Goal: Find specific page/section

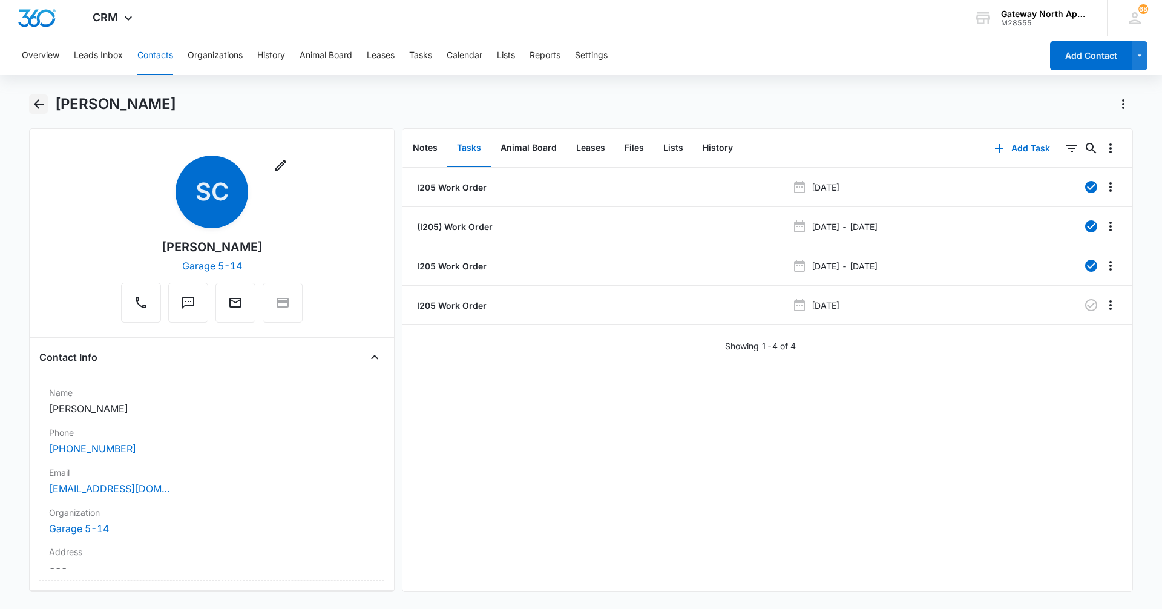
click at [36, 107] on icon "Back" at bounding box center [38, 104] width 15 height 15
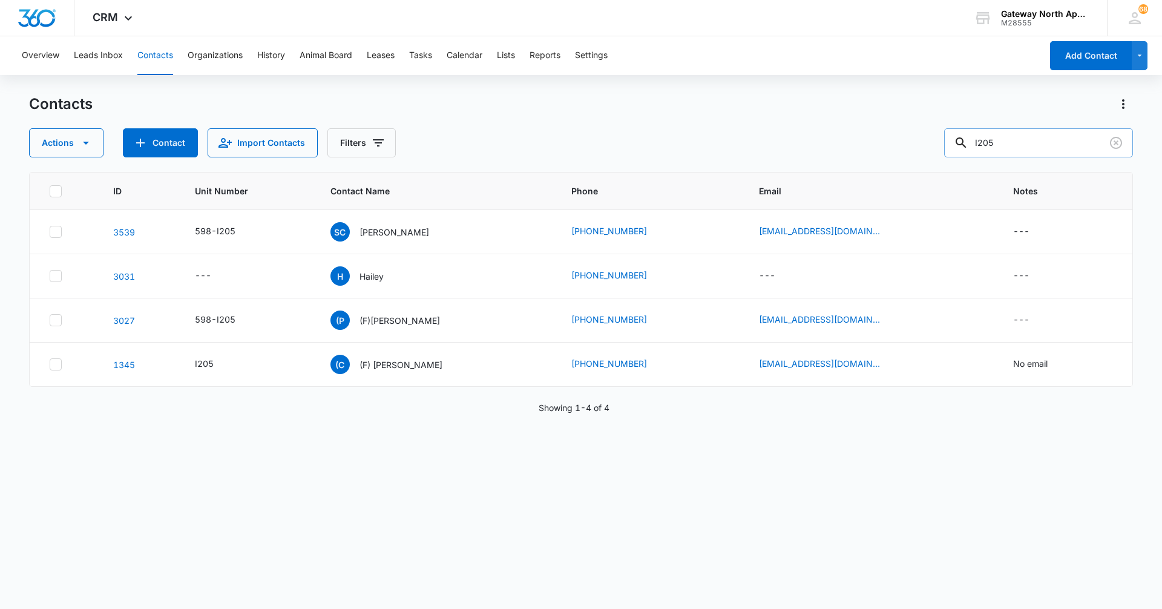
click at [1033, 140] on input "I205" at bounding box center [1038, 142] width 189 height 29
type input "I"
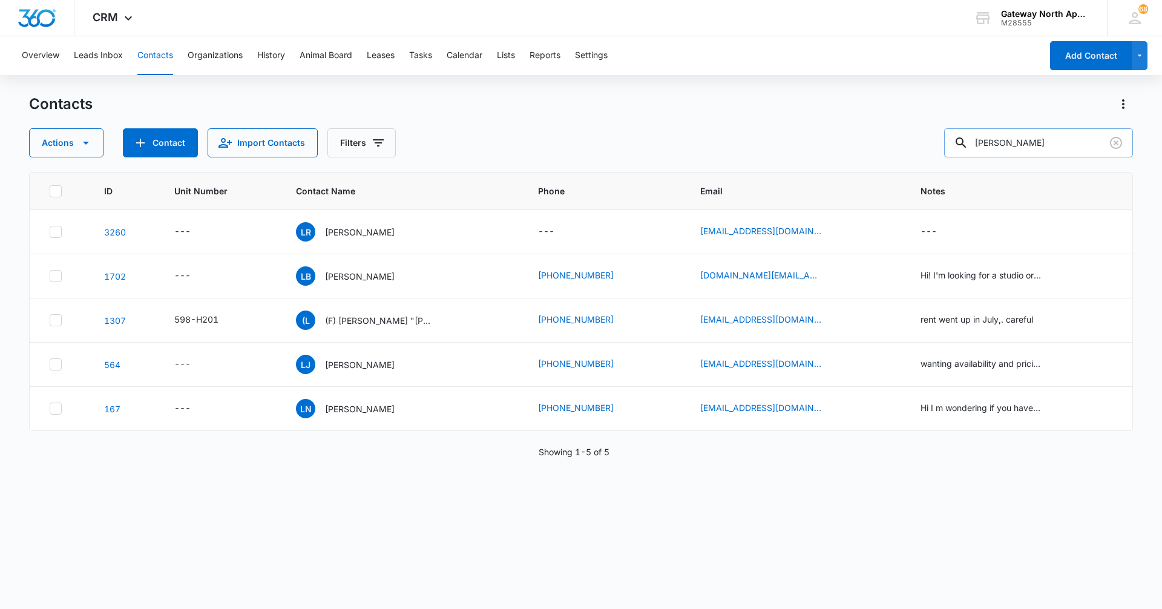
type input "[PERSON_NAME]"
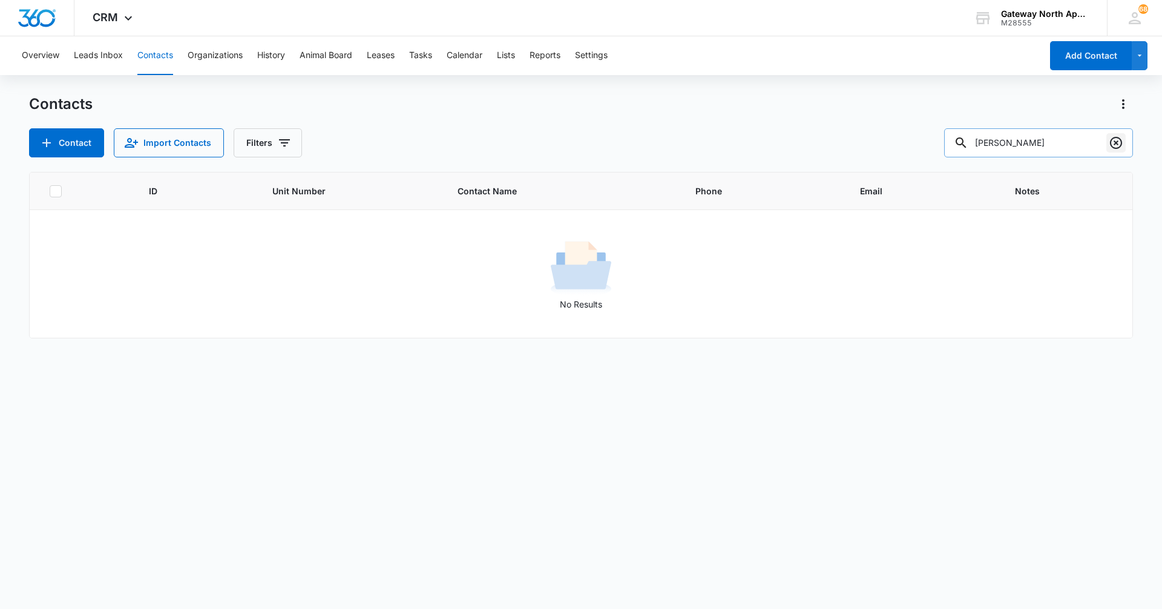
click at [1117, 139] on icon "Clear" at bounding box center [1116, 143] width 15 height 15
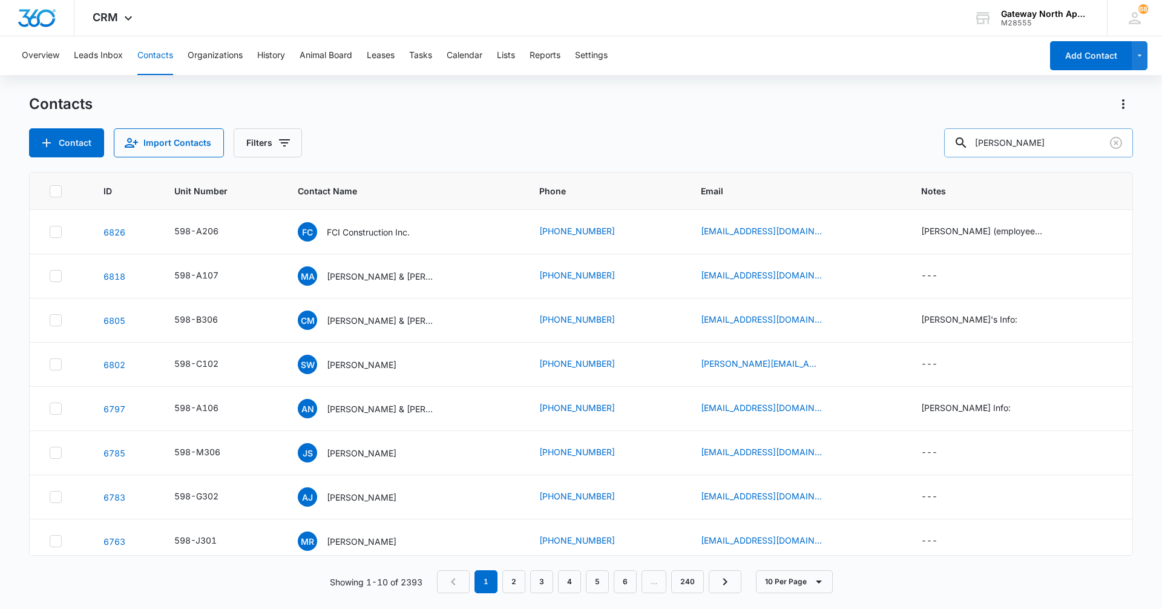
type input "[PERSON_NAME]"
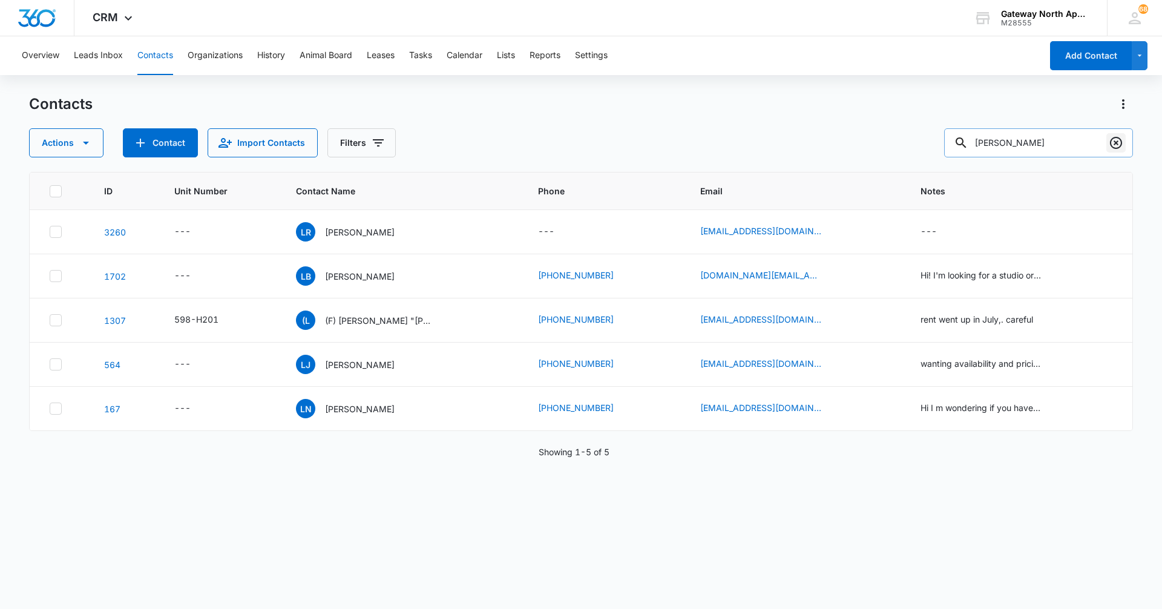
click at [1118, 143] on icon "Clear" at bounding box center [1116, 143] width 15 height 15
